Goal: Find specific page/section: Find specific page/section

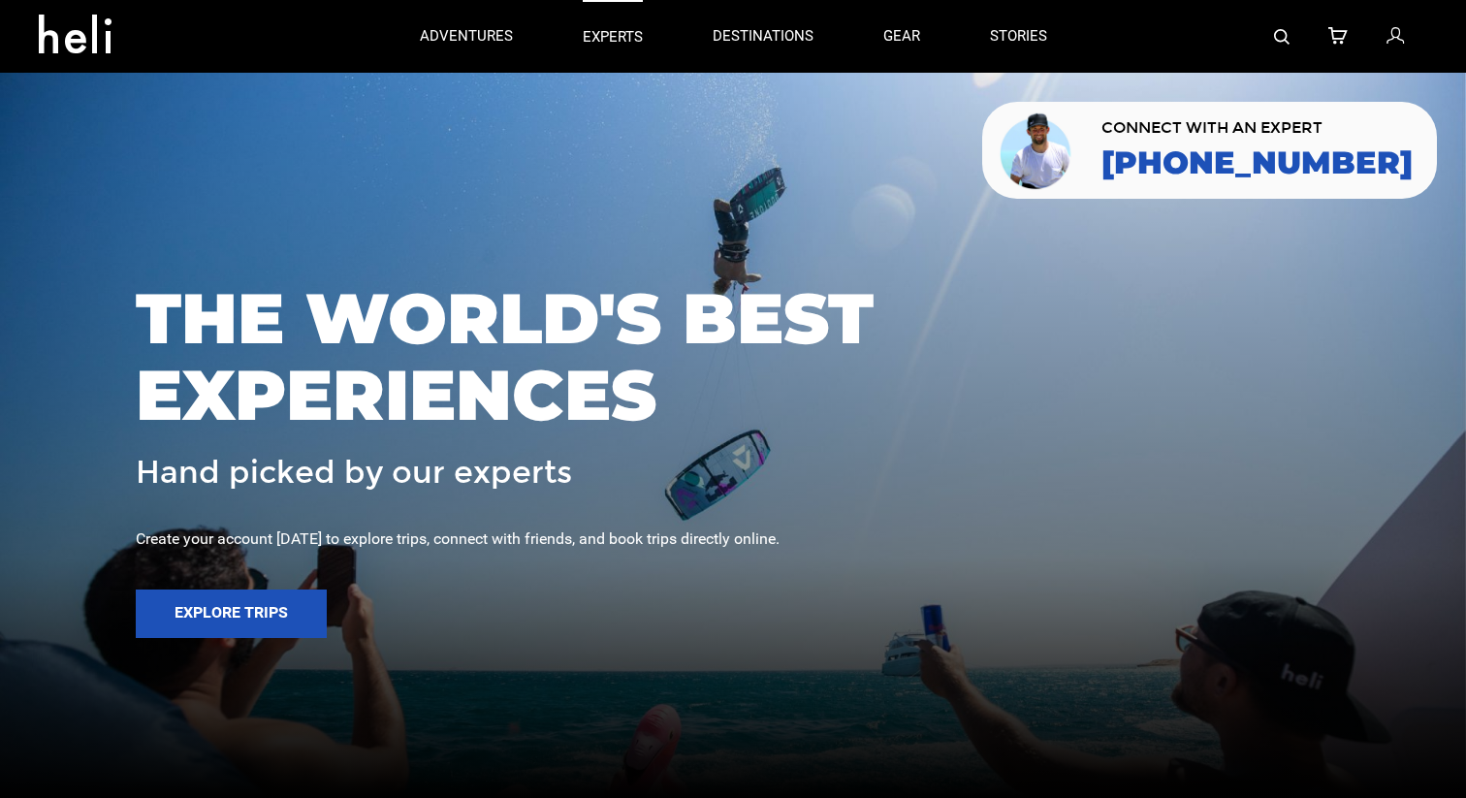
click at [623, 35] on p "experts" at bounding box center [613, 37] width 60 height 20
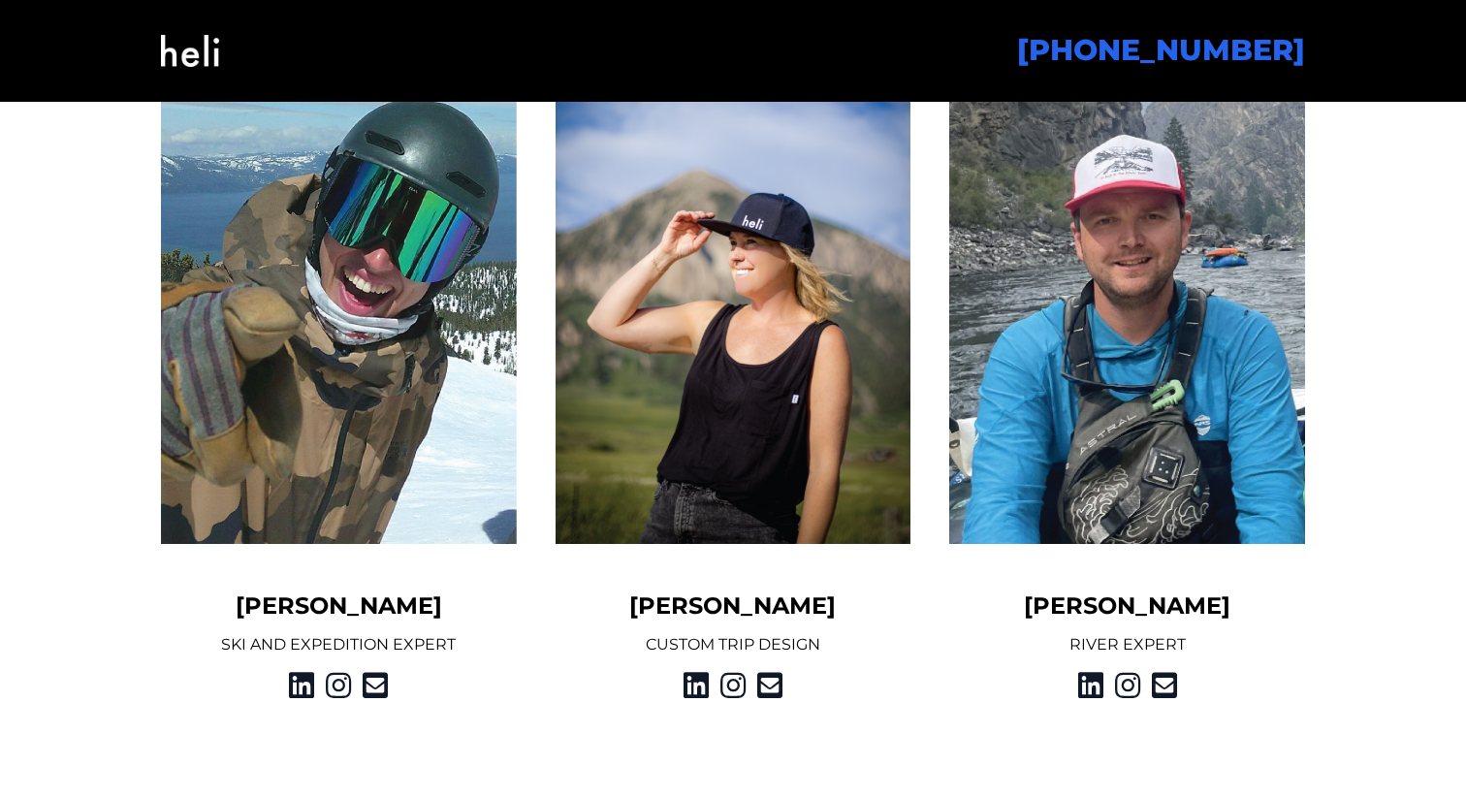
scroll to position [2487, 0]
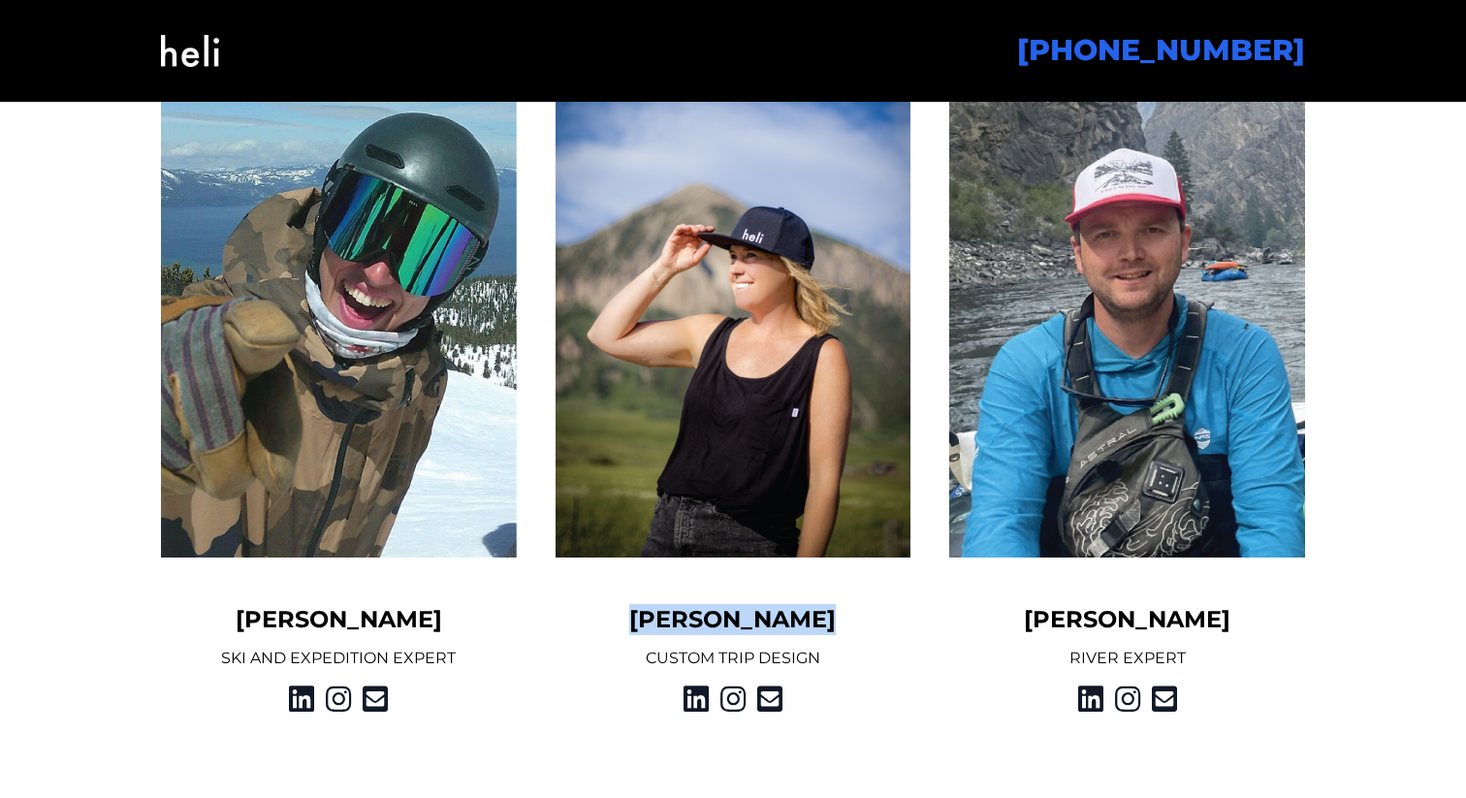
drag, startPoint x: 822, startPoint y: 625, endPoint x: 653, endPoint y: 626, distance: 168.7
click at [653, 626] on h5 "[PERSON_NAME]" at bounding box center [733, 619] width 356 height 31
copy h5 "[PERSON_NAME]"
